Goal: Navigation & Orientation: Understand site structure

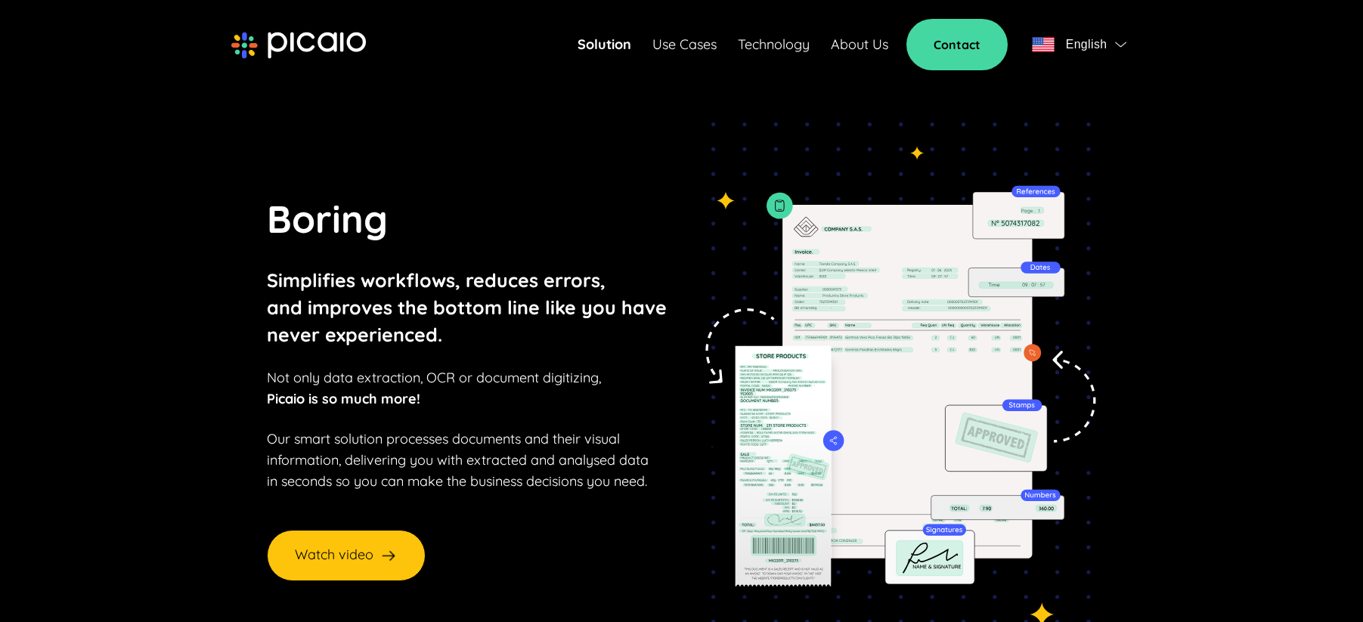
click at [682, 45] on link "Use Cases" at bounding box center [685, 44] width 64 height 21
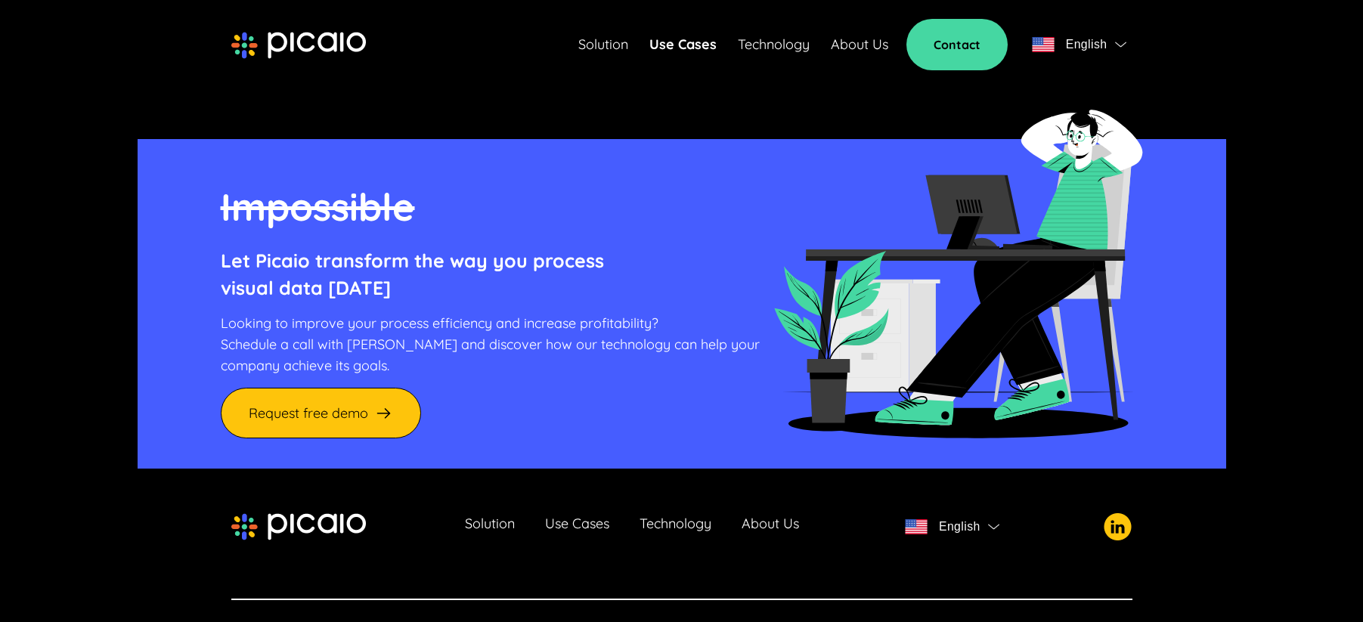
scroll to position [1722, 0]
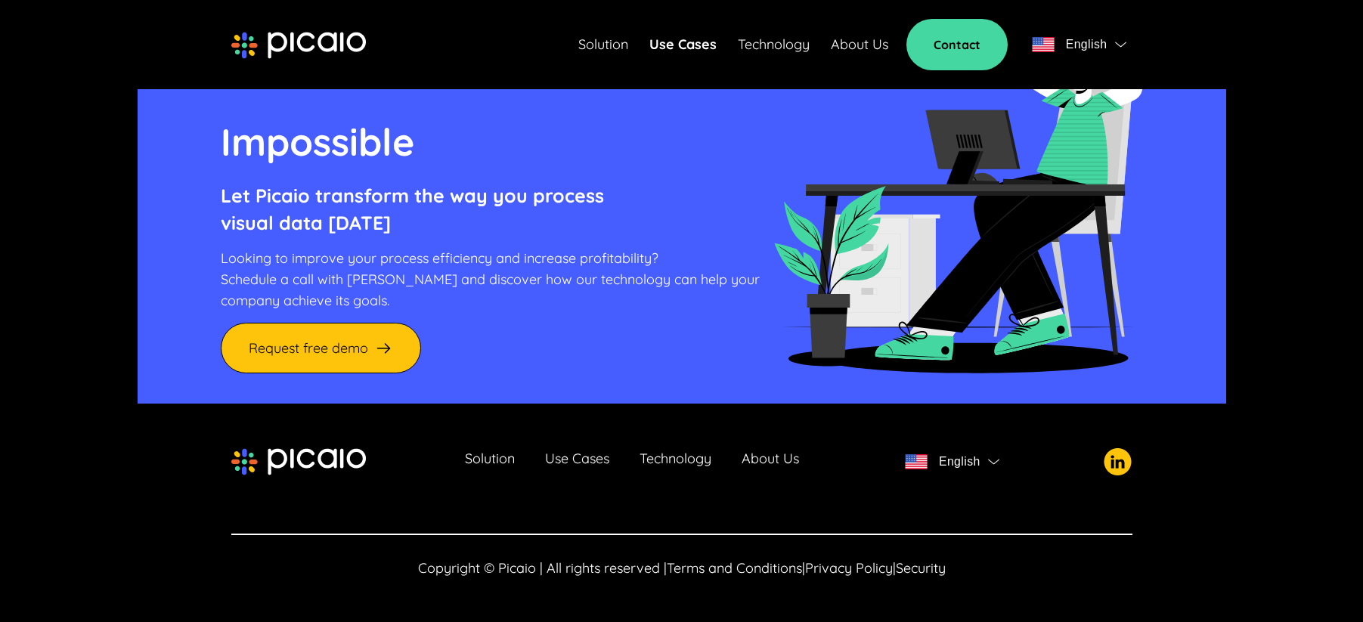
click at [495, 457] on link "Solution" at bounding box center [490, 461] width 50 height 21
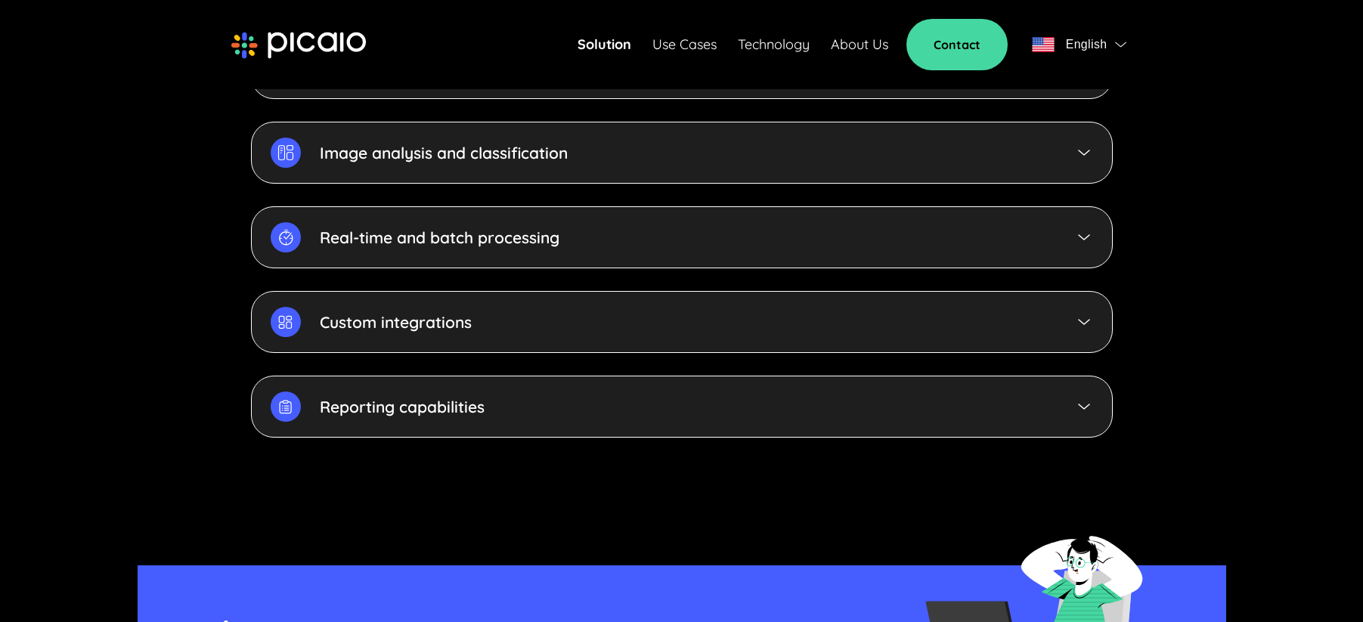
click at [563, 380] on div "Reporting capabilities" at bounding box center [682, 407] width 862 height 62
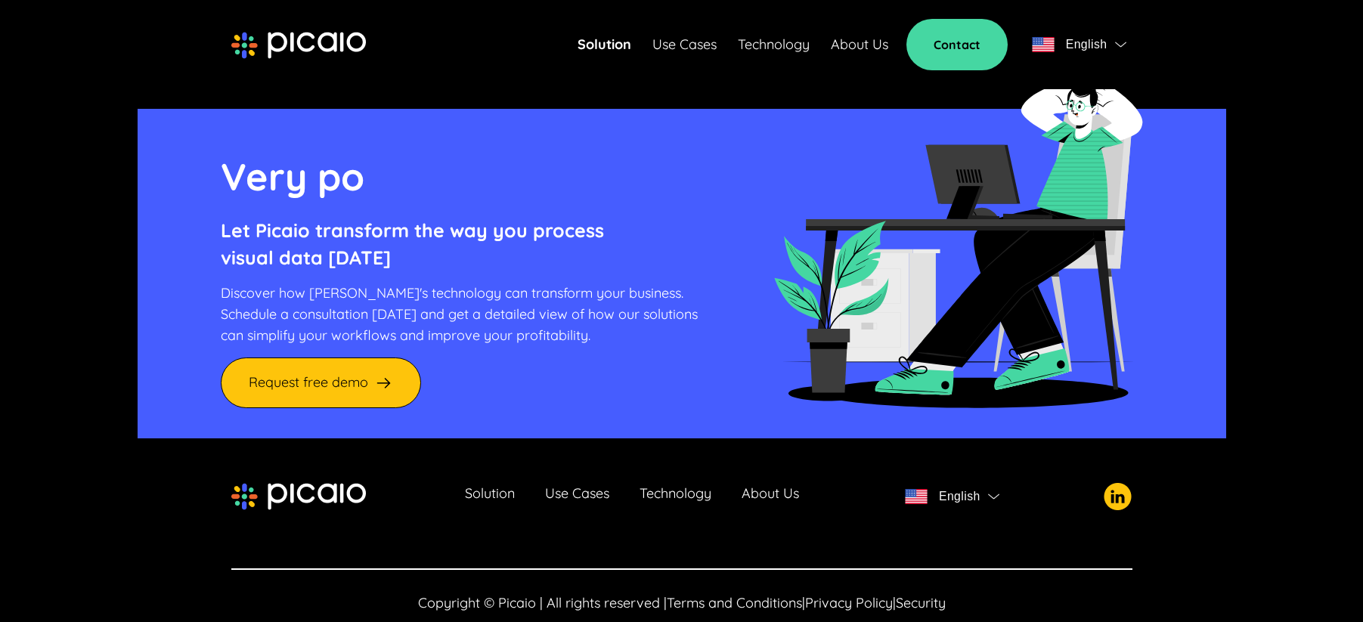
scroll to position [4150, 0]
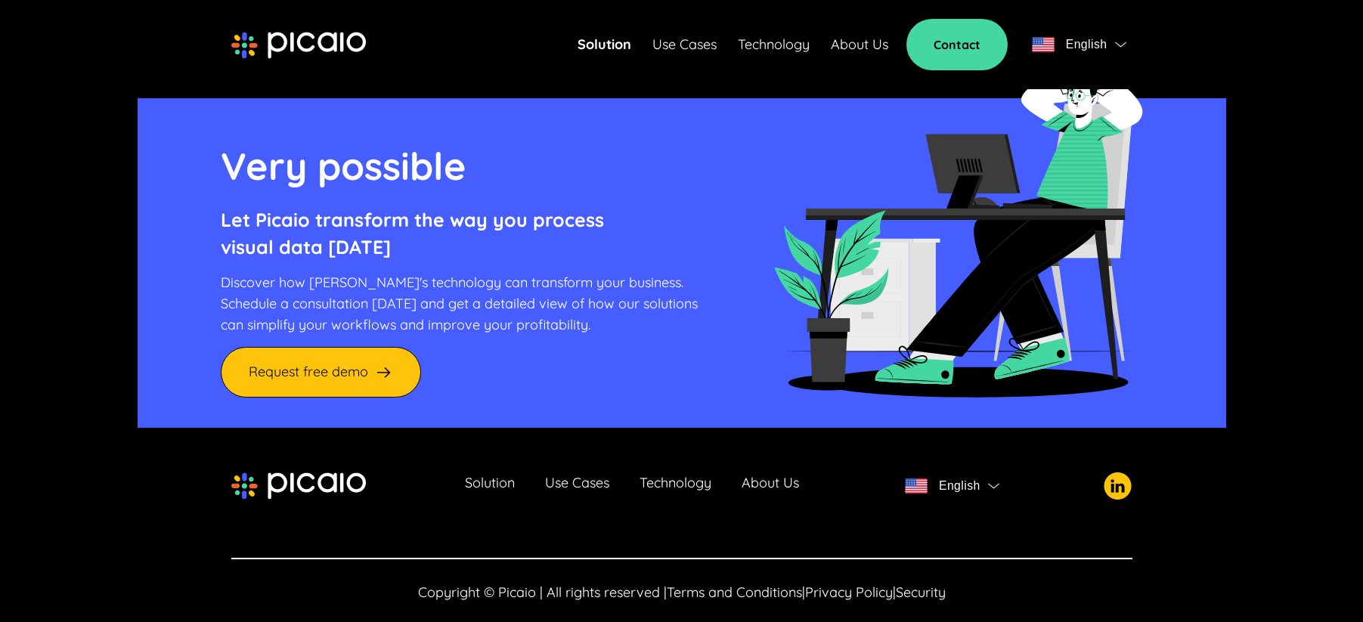
click at [672, 476] on link "Technology" at bounding box center [676, 486] width 72 height 21
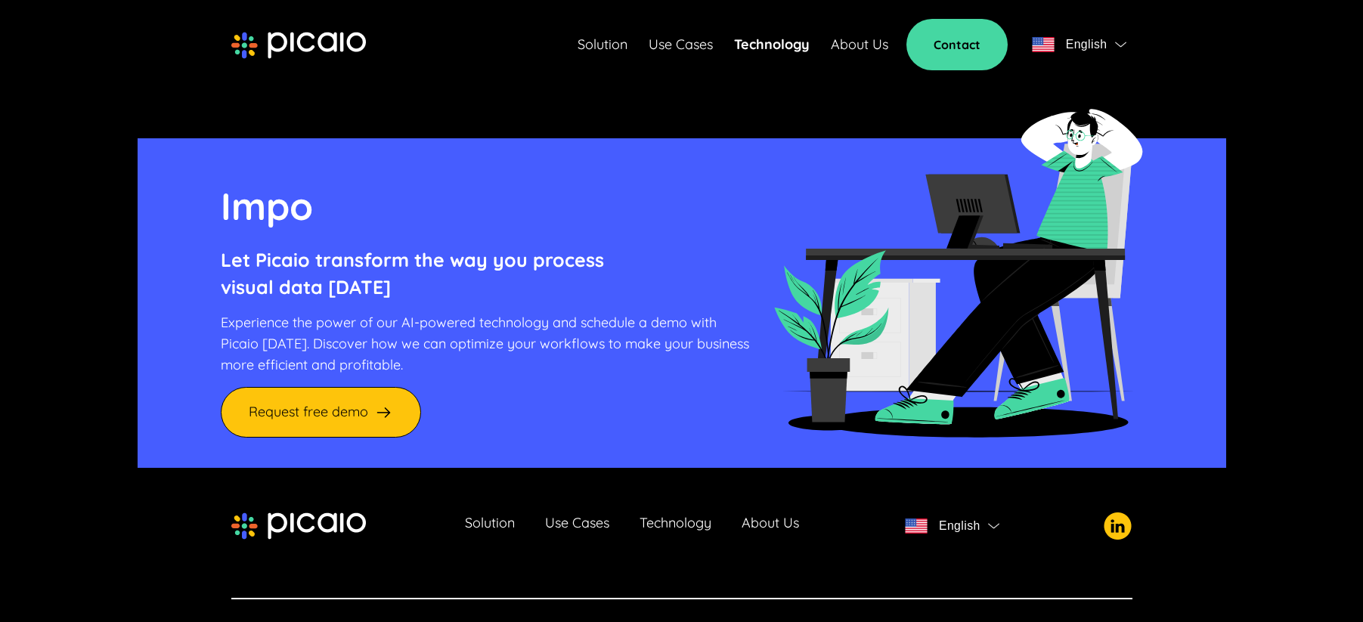
scroll to position [5832, 0]
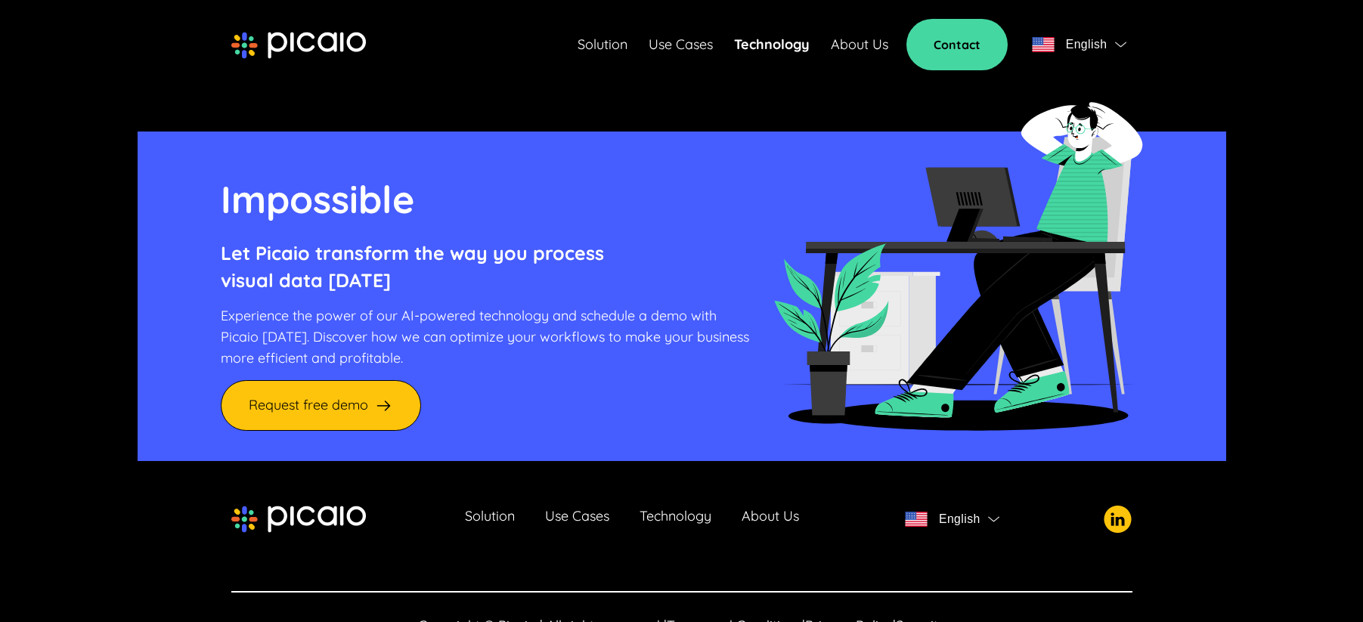
click at [764, 509] on link "About Us" at bounding box center [770, 519] width 57 height 21
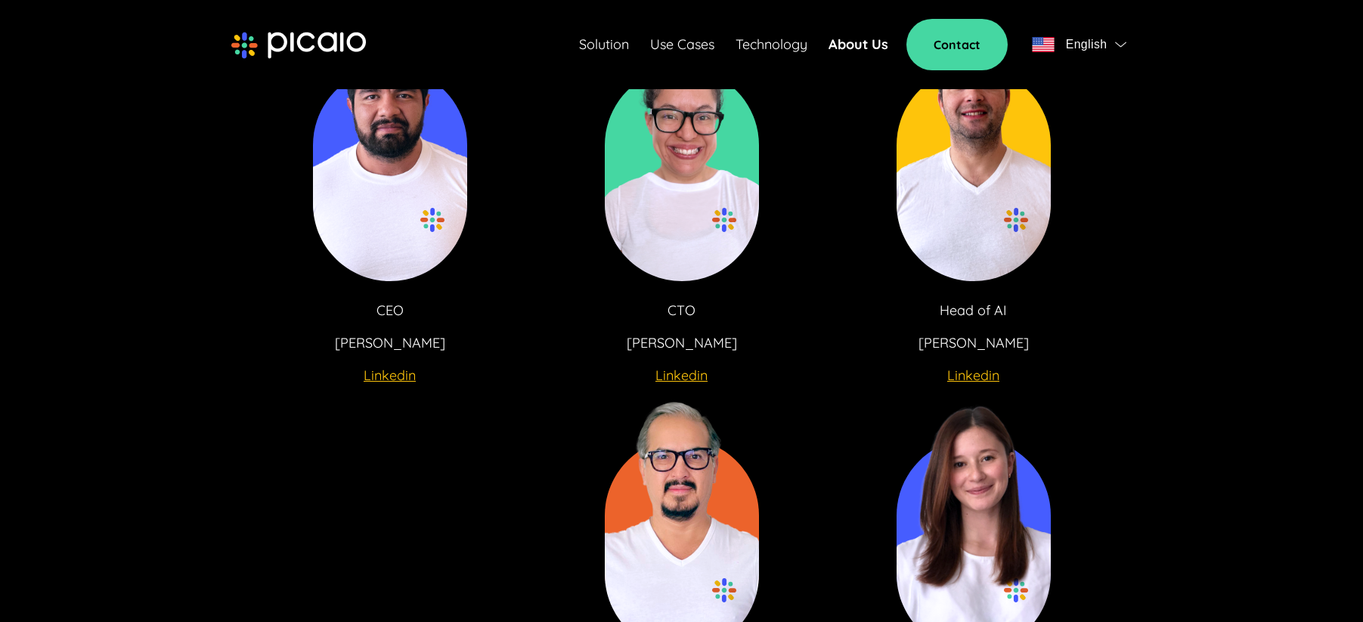
scroll to position [2756, 0]
